Goal: Obtain resource: Obtain resource

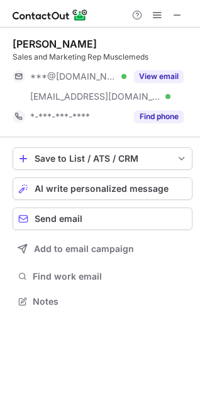
scroll to position [293, 200]
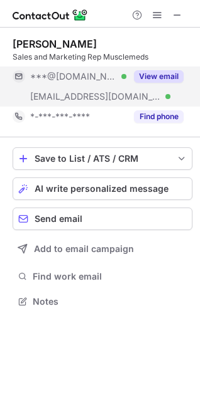
click at [161, 78] on button "View email" at bounding box center [159, 76] width 50 height 13
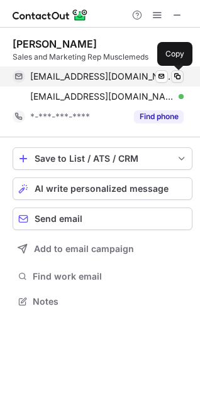
click at [179, 78] on span at bounding box center [177, 77] width 10 height 10
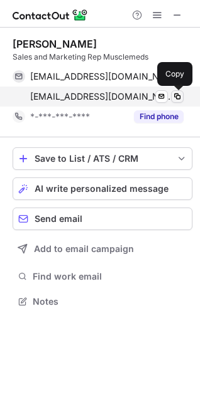
click at [178, 94] on span at bounding box center [177, 97] width 10 height 10
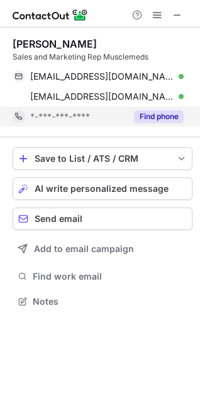
click at [168, 110] on div "Find phone" at bounding box center [154, 117] width 57 height 20
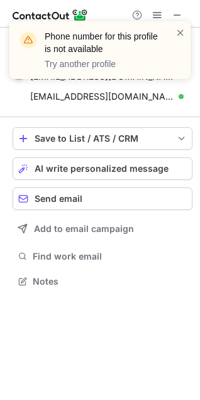
scroll to position [273, 200]
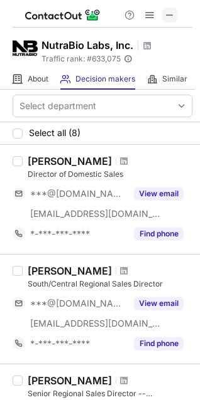
click at [171, 16] on span at bounding box center [169, 15] width 10 height 10
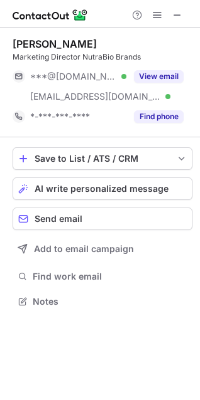
scroll to position [293, 200]
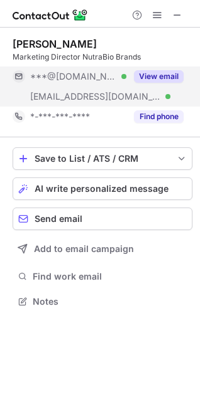
click at [152, 72] on button "View email" at bounding box center [159, 76] width 50 height 13
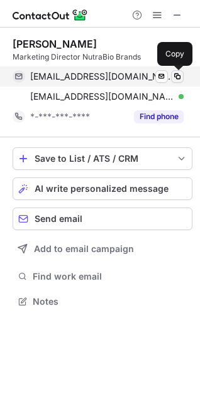
click at [178, 77] on span at bounding box center [177, 77] width 10 height 10
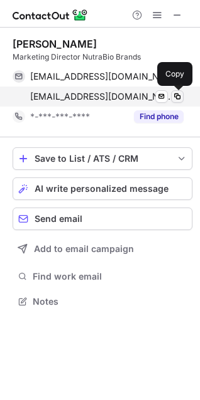
click at [176, 95] on span at bounding box center [177, 97] width 10 height 10
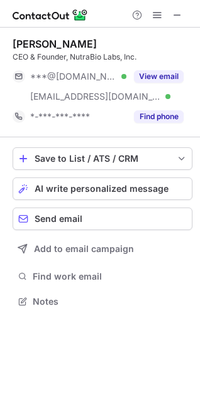
scroll to position [293, 200]
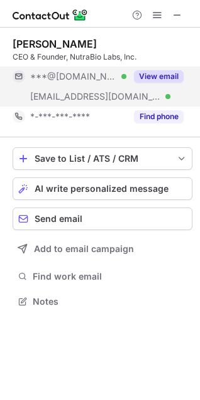
click at [159, 73] on button "View email" at bounding box center [159, 76] width 50 height 13
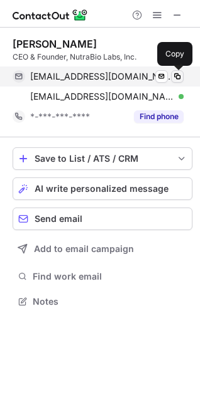
click at [178, 76] on span at bounding box center [177, 77] width 10 height 10
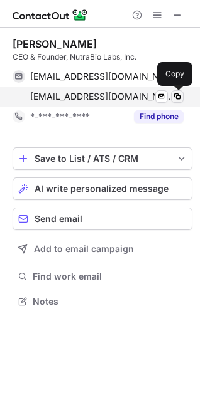
click at [176, 97] on span at bounding box center [177, 97] width 10 height 10
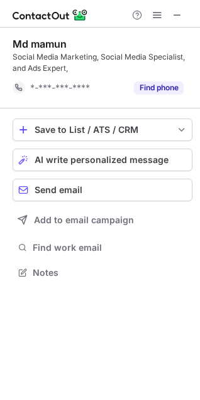
scroll to position [264, 200]
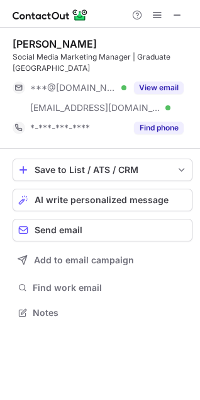
scroll to position [304, 200]
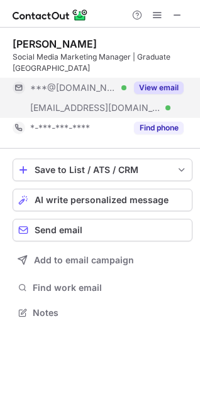
click at [155, 87] on button "View email" at bounding box center [159, 88] width 50 height 13
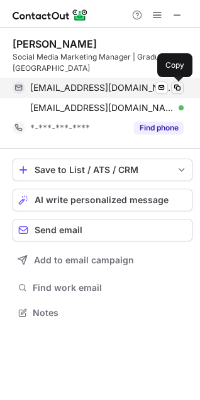
click at [174, 87] on span at bounding box center [177, 88] width 10 height 10
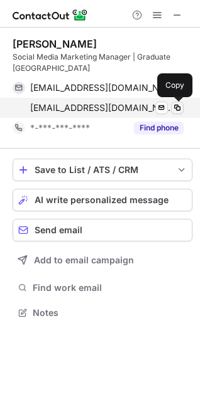
click at [175, 106] on span at bounding box center [177, 108] width 10 height 10
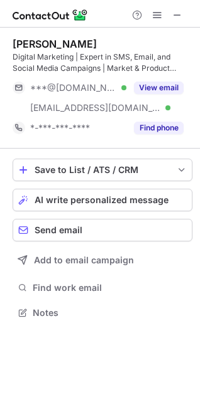
scroll to position [304, 200]
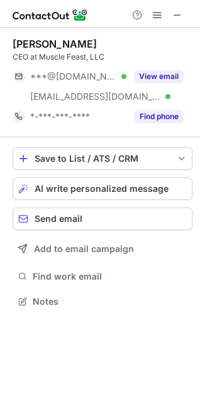
scroll to position [293, 200]
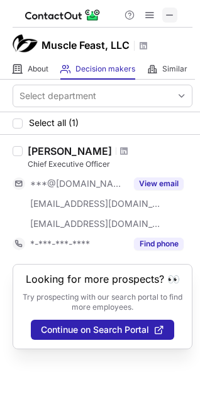
click at [169, 16] on span at bounding box center [169, 15] width 10 height 10
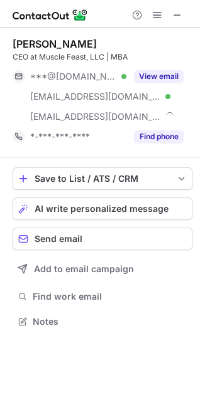
scroll to position [313, 200]
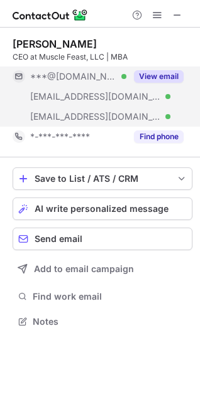
click at [151, 76] on button "View email" at bounding box center [159, 76] width 50 height 13
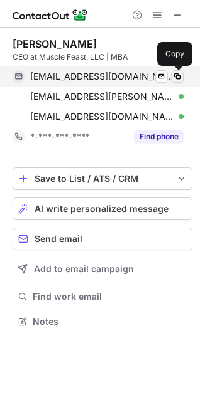
click at [179, 75] on span at bounding box center [177, 77] width 10 height 10
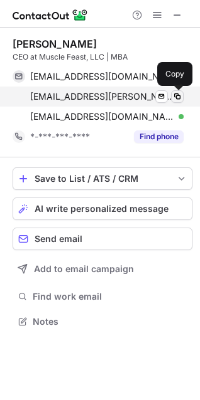
click at [176, 95] on span at bounding box center [177, 97] width 10 height 10
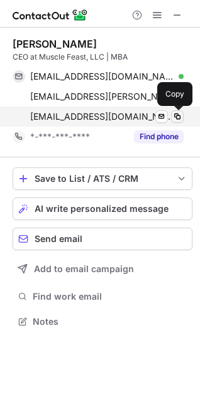
click at [176, 115] on span at bounding box center [177, 117] width 10 height 10
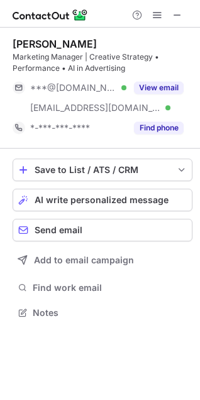
scroll to position [304, 200]
click at [177, 14] on span at bounding box center [177, 15] width 10 height 10
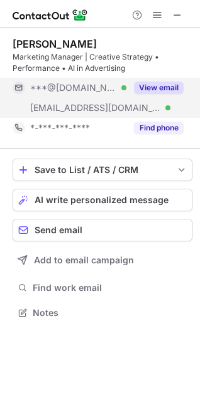
click at [163, 86] on button "View email" at bounding box center [159, 88] width 50 height 13
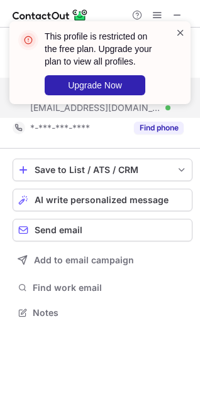
click at [184, 31] on span at bounding box center [180, 32] width 10 height 13
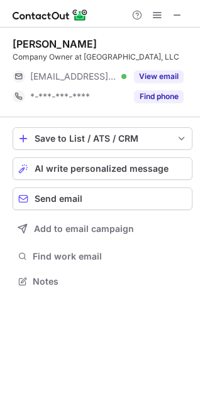
scroll to position [273, 200]
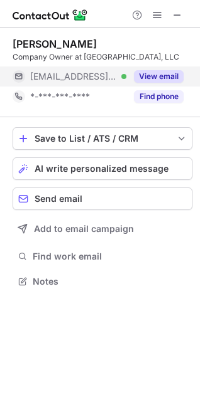
click at [149, 73] on button "View email" at bounding box center [159, 76] width 50 height 13
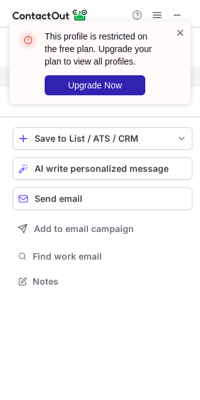
click at [178, 32] on span at bounding box center [180, 32] width 10 height 13
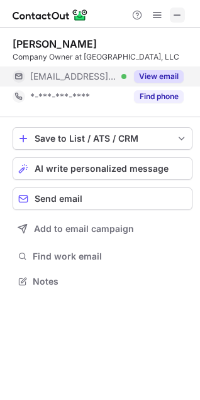
click at [180, 16] on span at bounding box center [177, 15] width 10 height 10
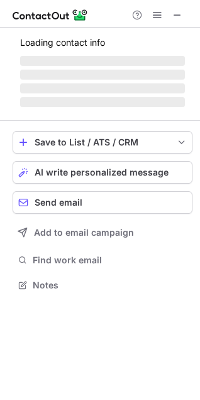
scroll to position [293, 200]
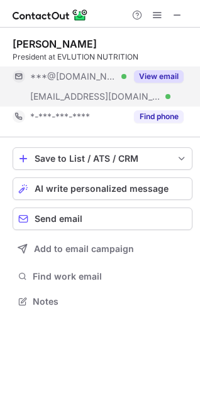
click at [163, 78] on button "View email" at bounding box center [159, 76] width 50 height 13
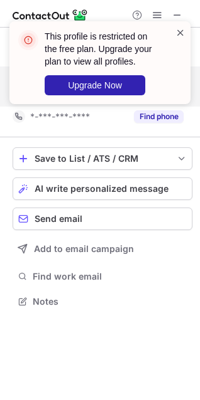
click at [178, 30] on span at bounding box center [180, 32] width 10 height 13
